Goal: Task Accomplishment & Management: Complete application form

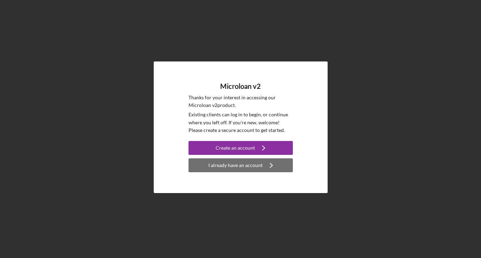
click at [242, 164] on div "I already have an account" at bounding box center [235, 165] width 54 height 14
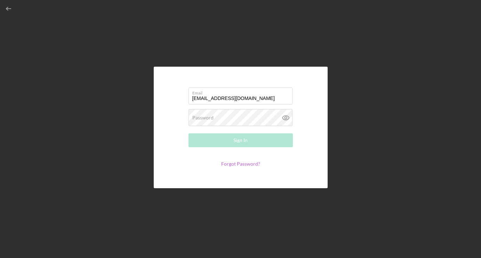
type input "[EMAIL_ADDRESS][DOMAIN_NAME]"
click at [233, 163] on link "Forgot Password?" at bounding box center [240, 164] width 39 height 6
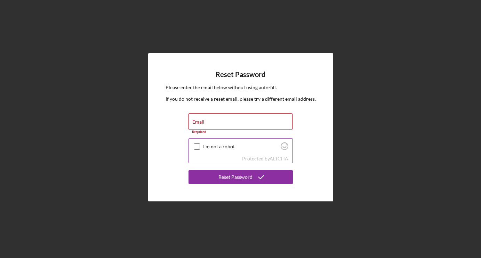
click at [195, 147] on input "I'm not a robot" at bounding box center [197, 147] width 6 height 6
checkbox input "true"
click at [209, 123] on input "Email" at bounding box center [240, 121] width 104 height 17
type input "[EMAIL_ADDRESS][DOMAIN_NAME]"
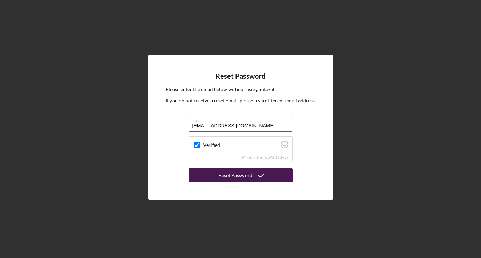
click at [246, 173] on div "Reset Password" at bounding box center [235, 176] width 34 height 14
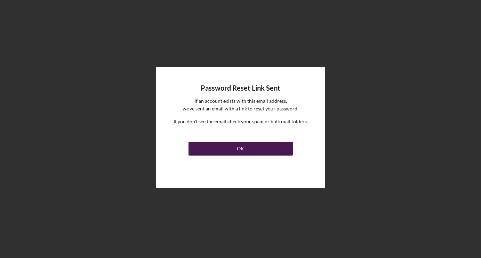
click at [243, 153] on div "OK" at bounding box center [240, 149] width 7 height 14
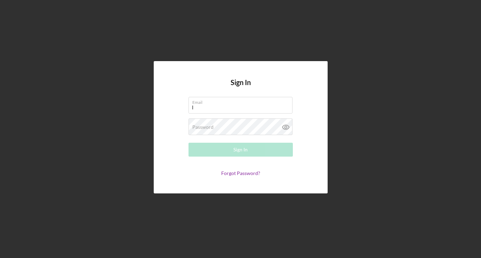
type input "[EMAIL_ADDRESS][DOMAIN_NAME]"
click at [207, 127] on label "Password" at bounding box center [202, 127] width 21 height 6
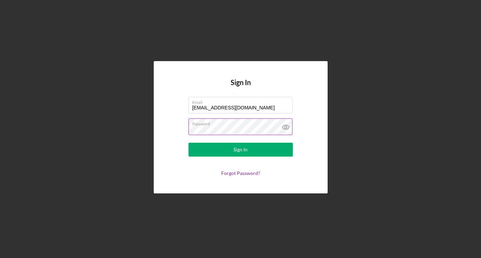
click at [288, 125] on icon at bounding box center [285, 127] width 17 height 17
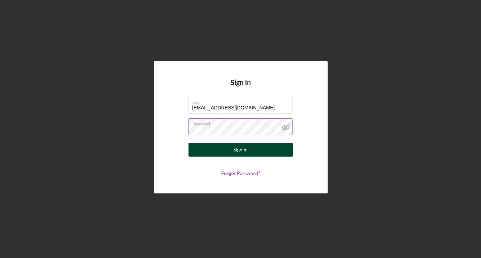
click at [251, 150] on button "Sign In" at bounding box center [240, 150] width 104 height 14
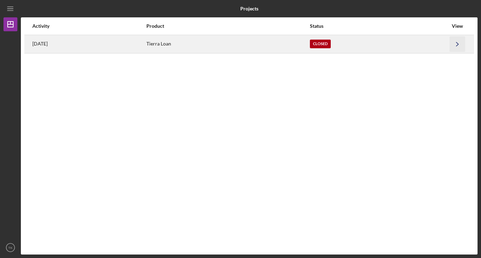
click at [457, 44] on icon "Icon/Navigate" at bounding box center [457, 44] width 16 height 16
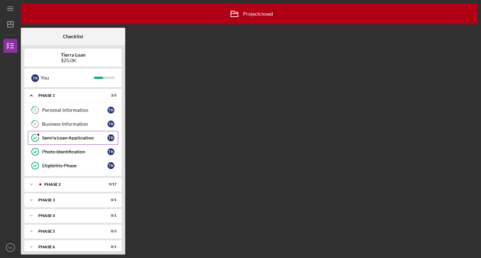
click at [85, 135] on div "Semi'a Loan Application" at bounding box center [74, 138] width 65 height 6
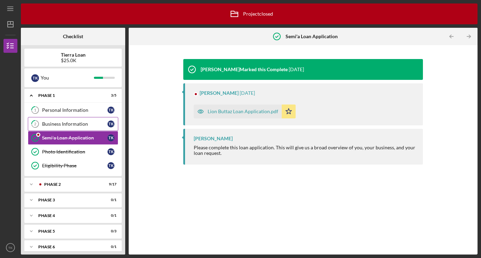
click at [82, 126] on div "Business Information" at bounding box center [74, 124] width 65 height 6
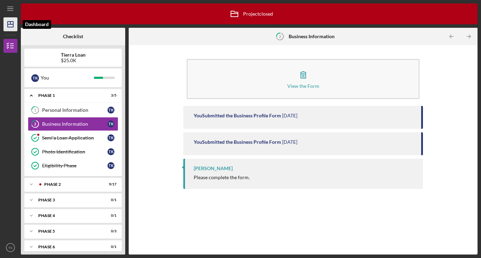
click at [11, 25] on icon "Icon/Dashboard" at bounding box center [10, 24] width 17 height 17
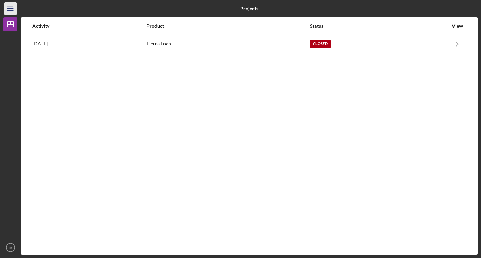
click at [4, 9] on icon "Icon/Menu" at bounding box center [11, 9] width 16 height 16
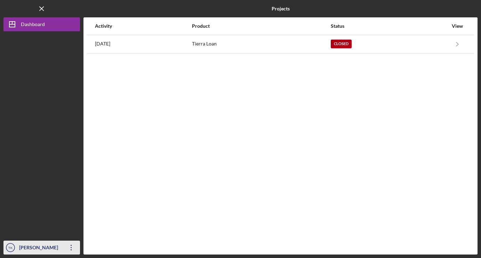
click at [72, 248] on icon "Icon/Overflow" at bounding box center [71, 247] width 17 height 17
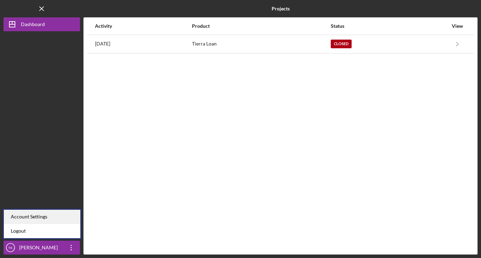
click at [55, 219] on div "Account Settings" at bounding box center [42, 217] width 76 height 14
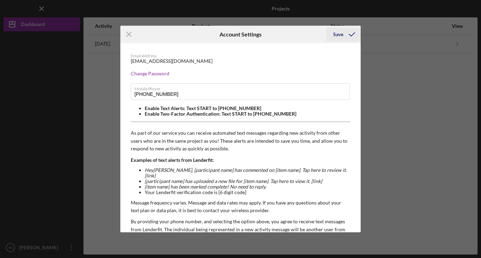
click at [340, 33] on div "Save" at bounding box center [338, 34] width 10 height 14
click at [128, 32] on icon "Icon/Menu Close" at bounding box center [128, 34] width 17 height 17
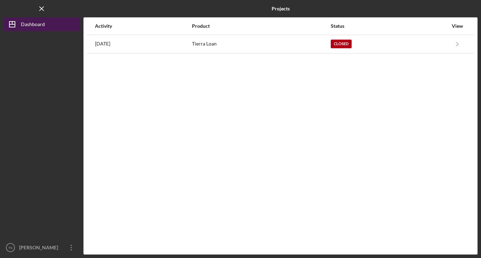
click at [54, 23] on button "Icon/Dashboard Dashboard" at bounding box center [41, 24] width 76 height 14
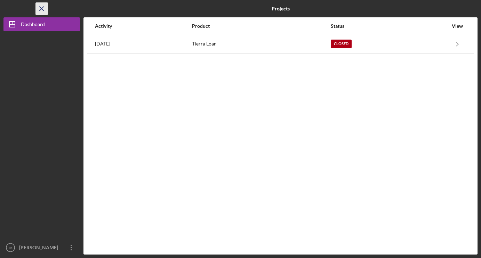
click at [38, 8] on icon "Icon/Menu Close" at bounding box center [42, 9] width 16 height 16
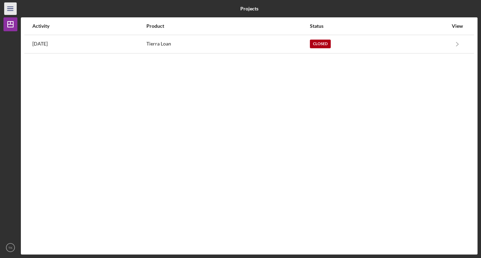
click at [11, 8] on icon "Icon/Menu" at bounding box center [11, 9] width 16 height 16
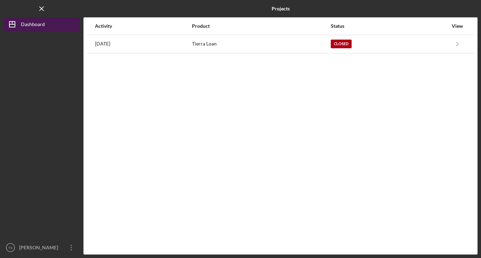
click at [33, 23] on div "Dashboard" at bounding box center [33, 25] width 24 height 16
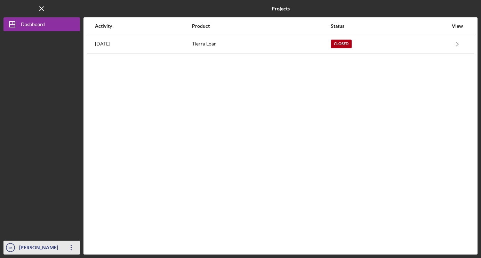
click at [71, 250] on icon "button" at bounding box center [71, 248] width 1 height 6
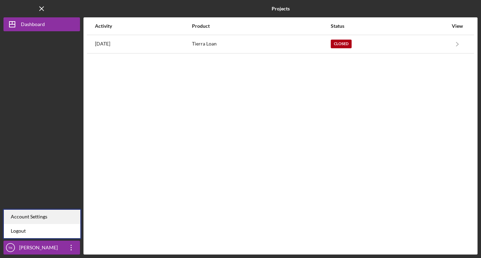
click at [53, 217] on div "Account Settings" at bounding box center [42, 217] width 76 height 14
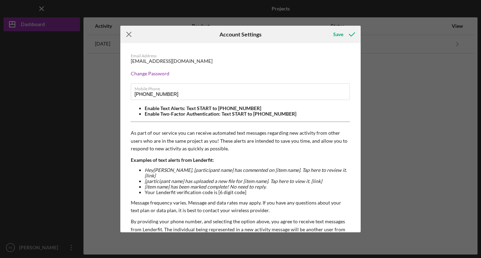
click at [129, 32] on icon "Icon/Menu Close" at bounding box center [128, 34] width 17 height 17
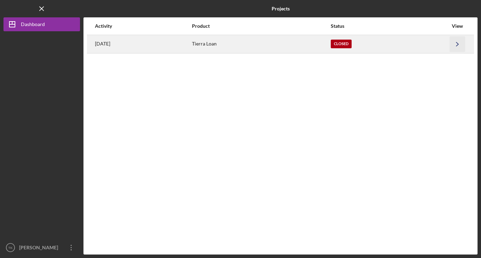
click at [457, 43] on polyline "button" at bounding box center [457, 44] width 2 height 4
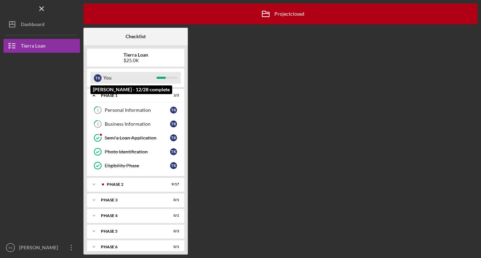
click at [161, 80] on div "T K You" at bounding box center [135, 78] width 90 height 12
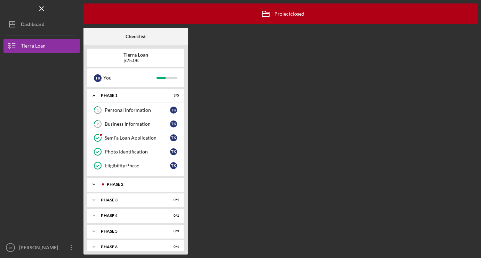
click at [137, 186] on div "Phase 2" at bounding box center [141, 184] width 69 height 4
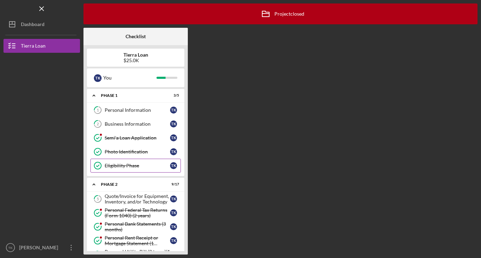
click at [130, 163] on div "Eligibility Phase" at bounding box center [137, 166] width 65 height 6
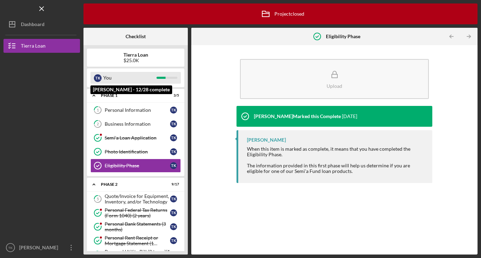
click at [107, 81] on div "You" at bounding box center [129, 78] width 53 height 12
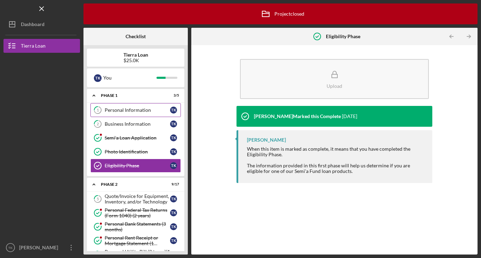
click at [148, 115] on link "1 Personal Information T K" at bounding box center [135, 110] width 90 height 14
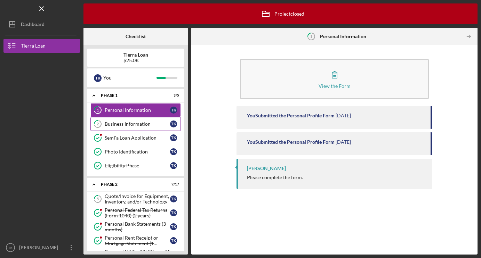
click at [142, 123] on div "Business Information" at bounding box center [137, 124] width 65 height 6
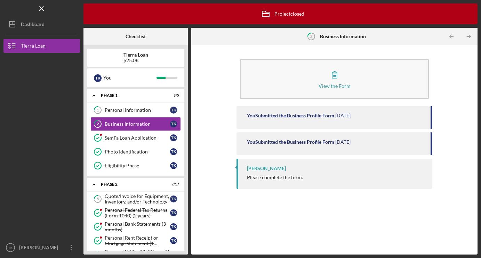
click at [253, 175] on div "Please complete the form." at bounding box center [275, 178] width 56 height 6
click at [145, 140] on div "Semi'a Loan Application" at bounding box center [137, 138] width 65 height 6
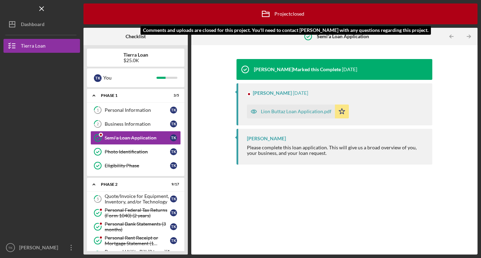
click at [211, 18] on div "Icon/Archived Project closed Icon/Info" at bounding box center [280, 13] width 394 height 21
